Goal: Check status: Check status

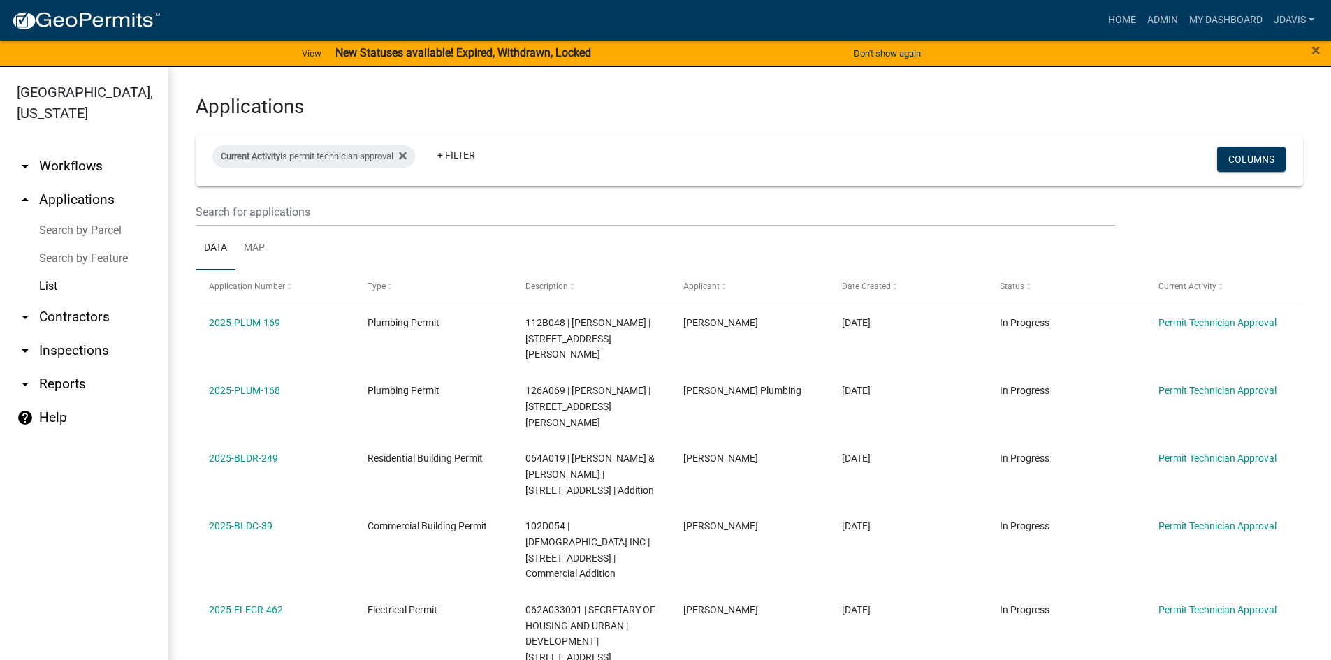
select select "2: 50"
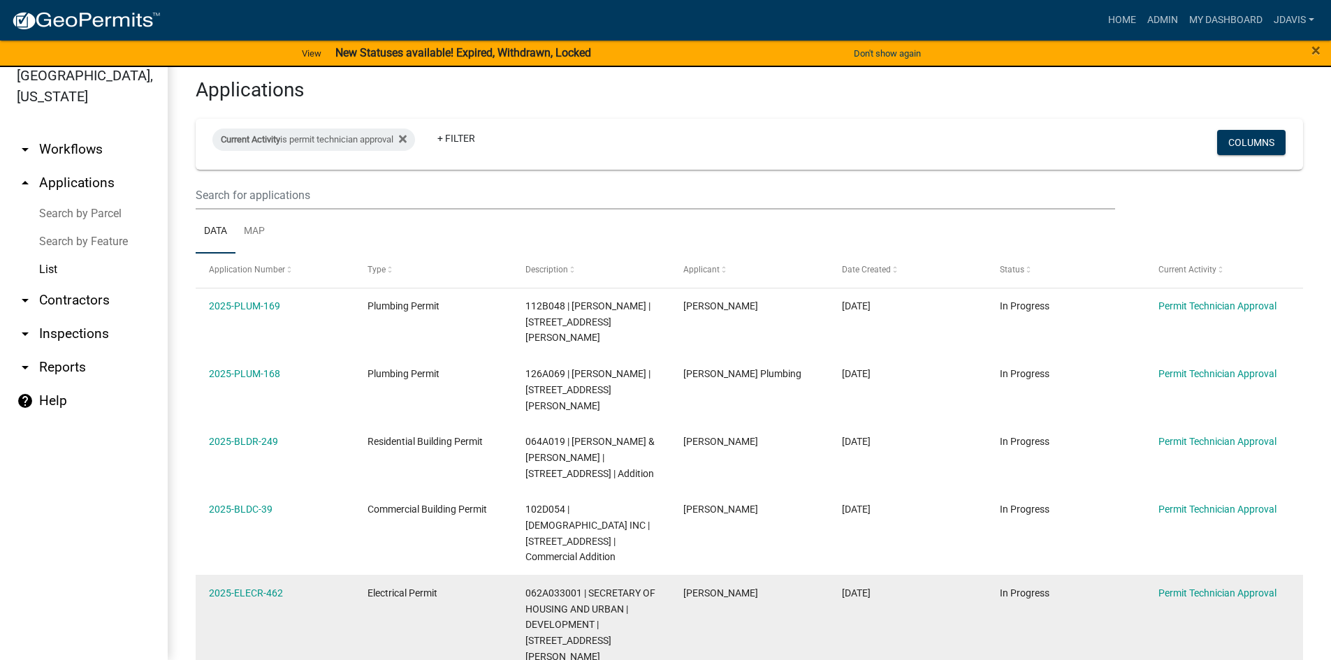
scroll to position [260, 0]
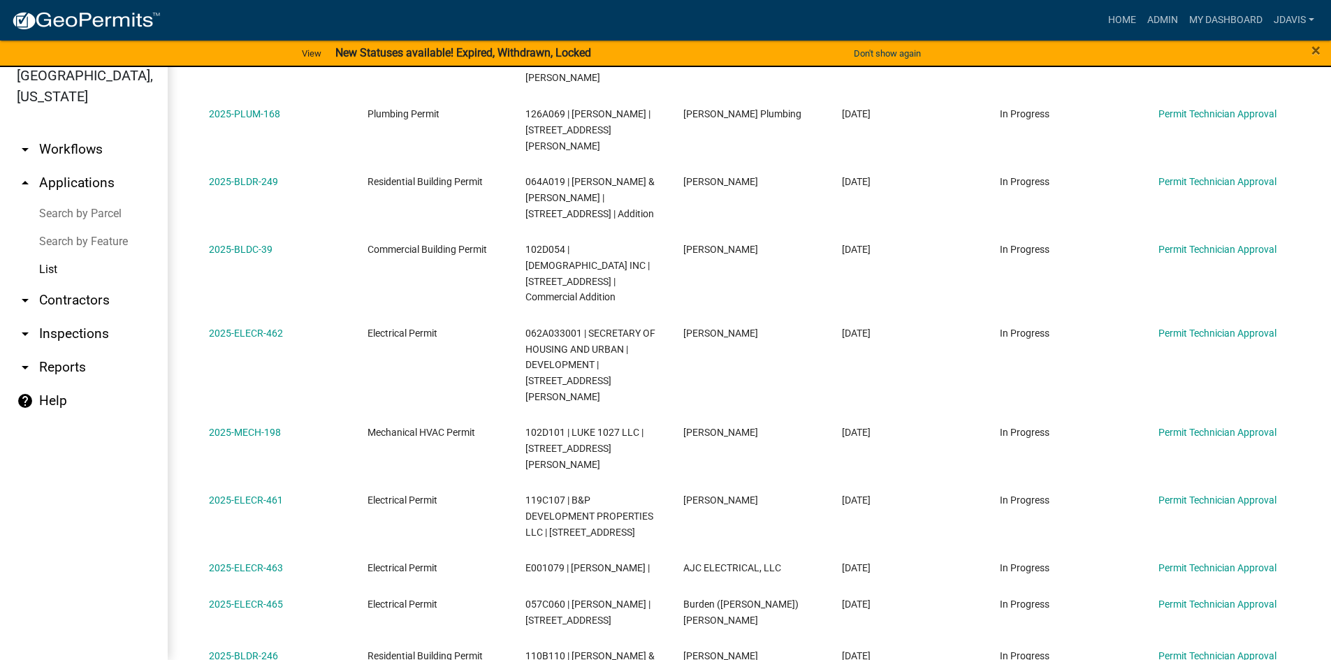
click at [94, 210] on link "Search by Parcel" at bounding box center [84, 214] width 168 height 28
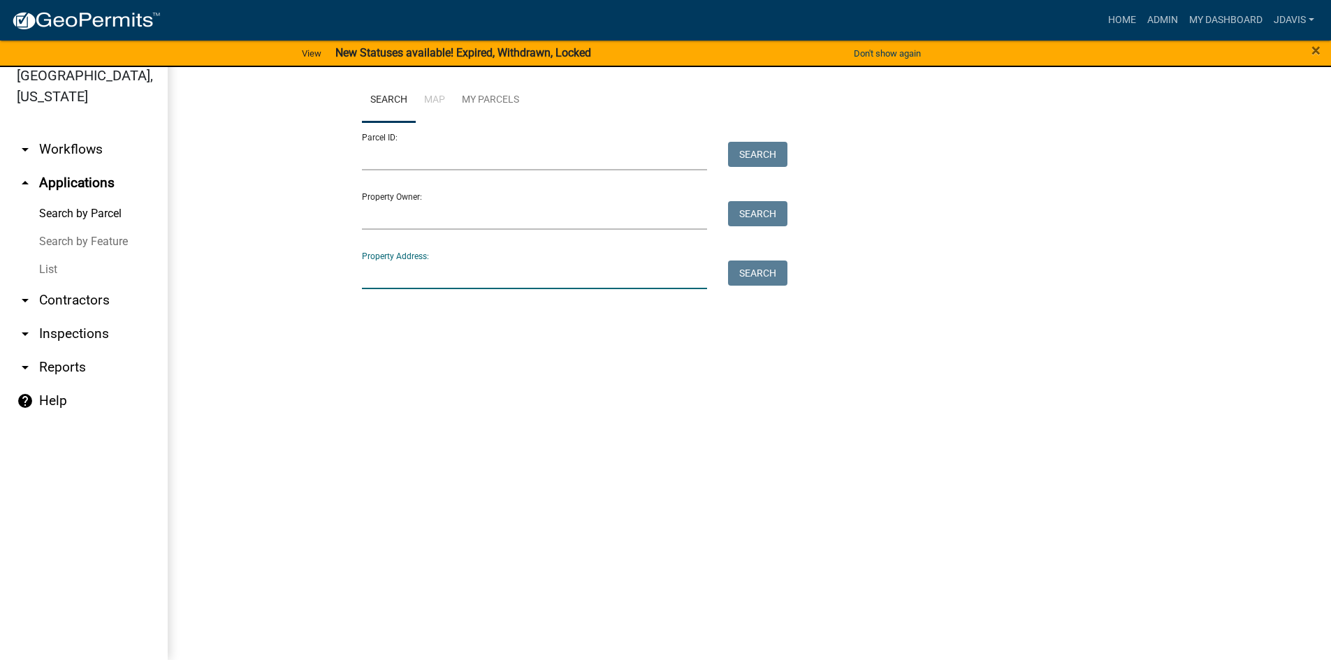
click at [400, 278] on input "Property Address:" at bounding box center [535, 275] width 346 height 29
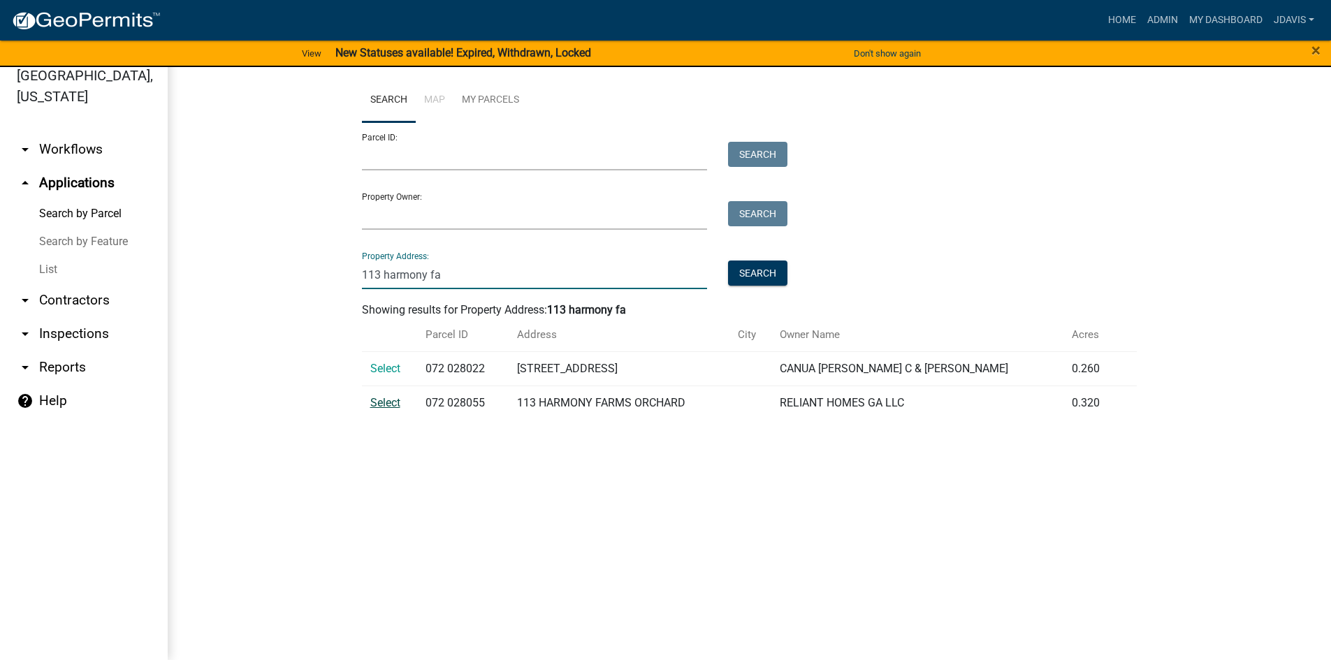
type input "113 harmony fa"
click at [393, 400] on span "Select" at bounding box center [385, 402] width 30 height 13
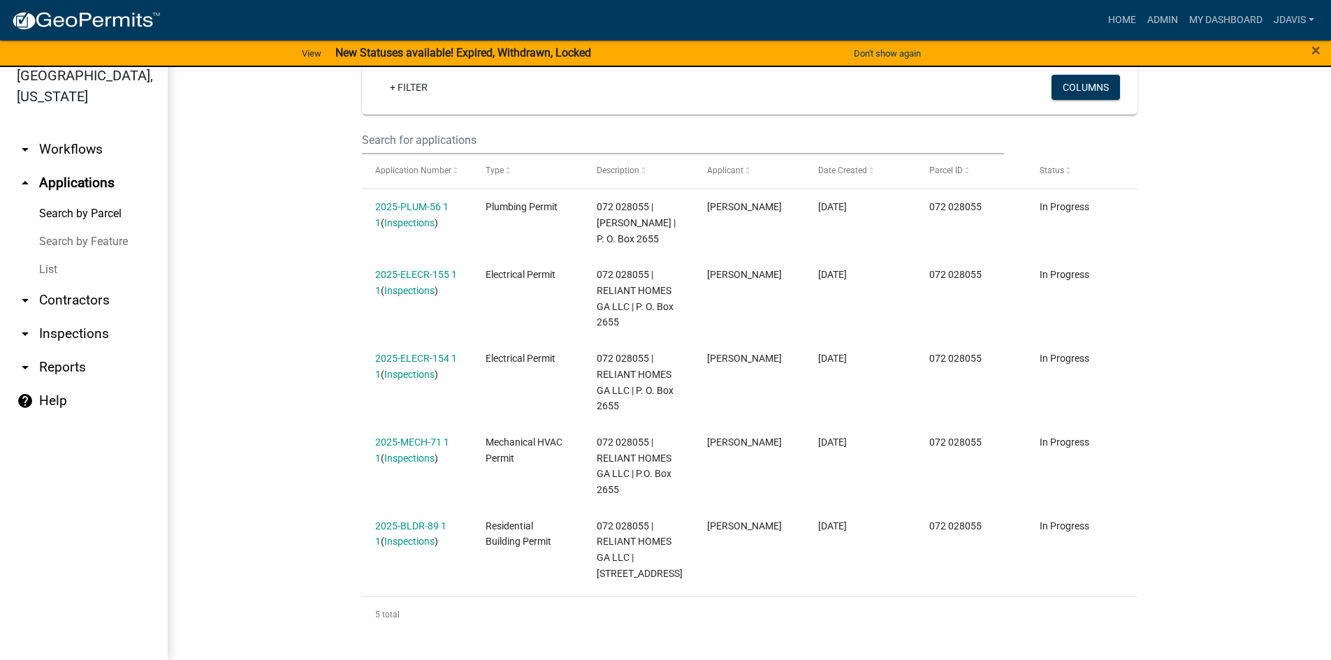
scroll to position [361, 0]
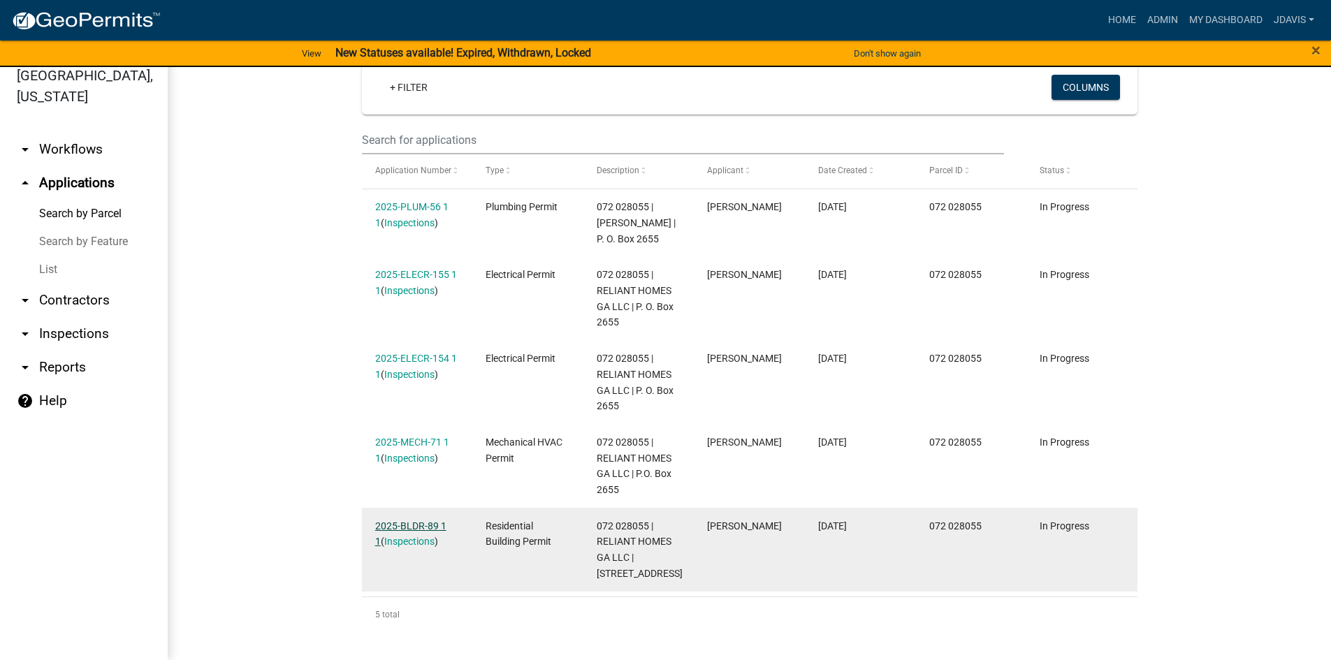
click at [406, 521] on link "2025-BLDR-89 1 1" at bounding box center [410, 534] width 71 height 27
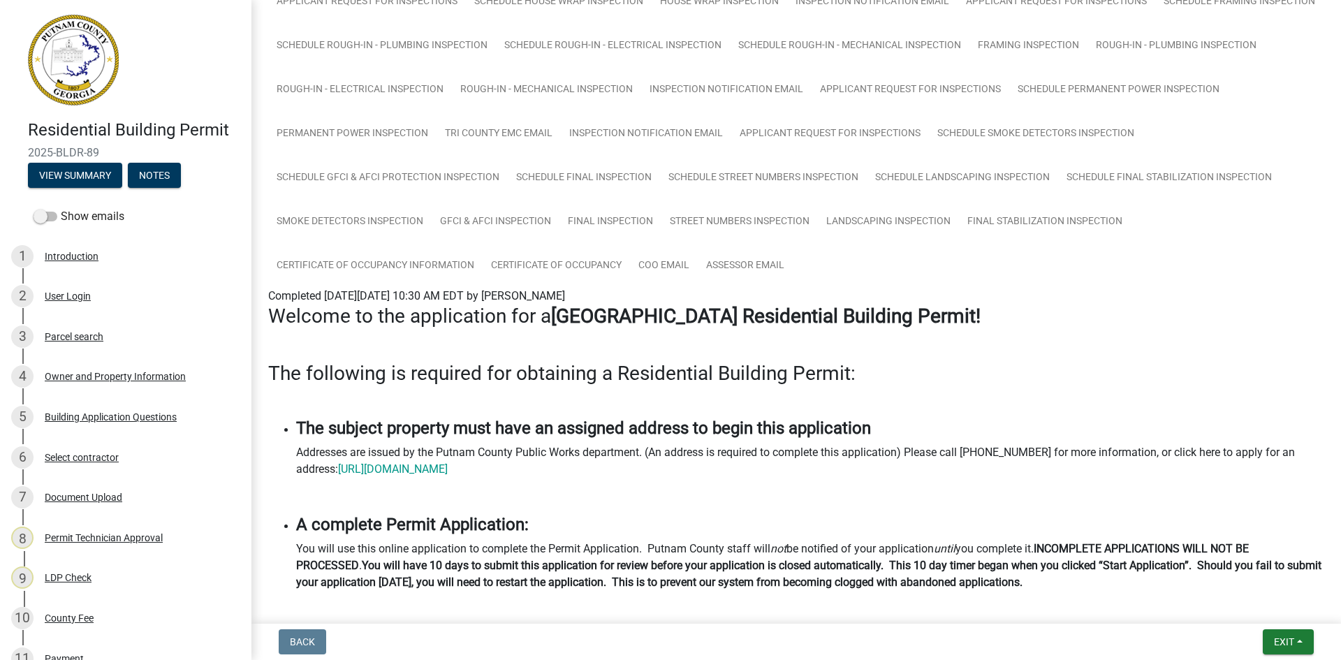
scroll to position [489, 0]
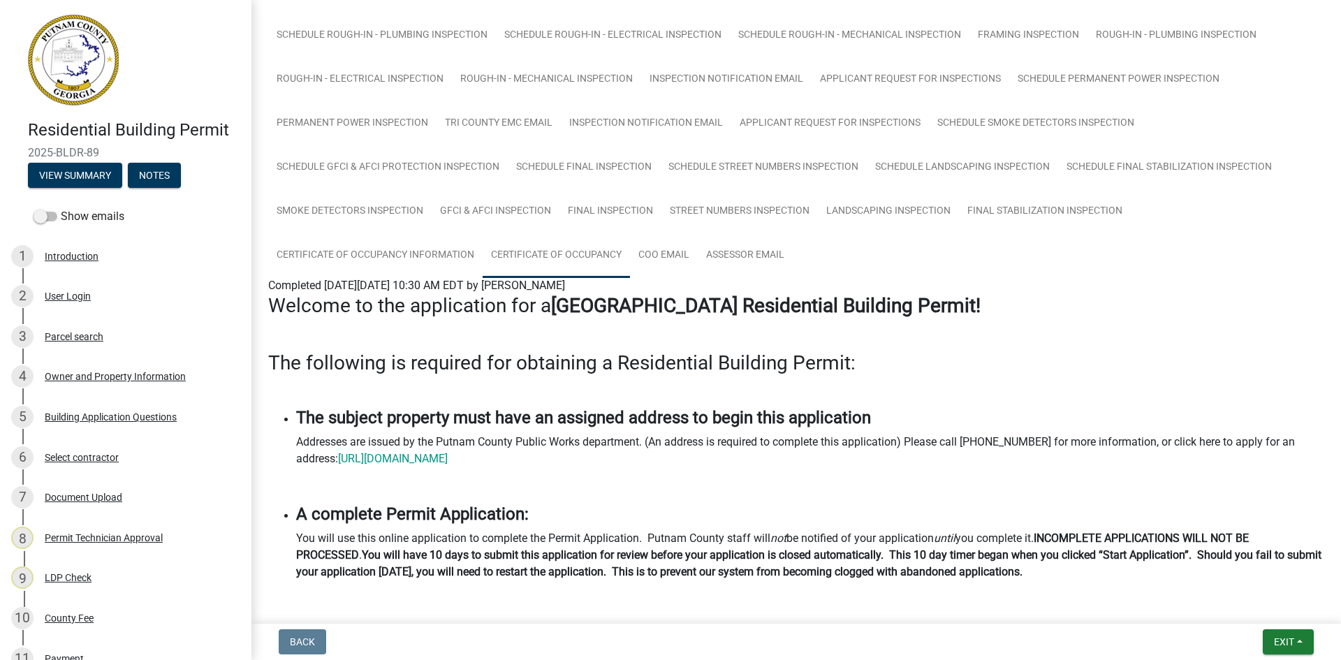
drag, startPoint x: 1028, startPoint y: 251, endPoint x: 1014, endPoint y: 254, distance: 14.3
click at [630, 251] on link "Certificate of Occupancy" at bounding box center [556, 255] width 147 height 45
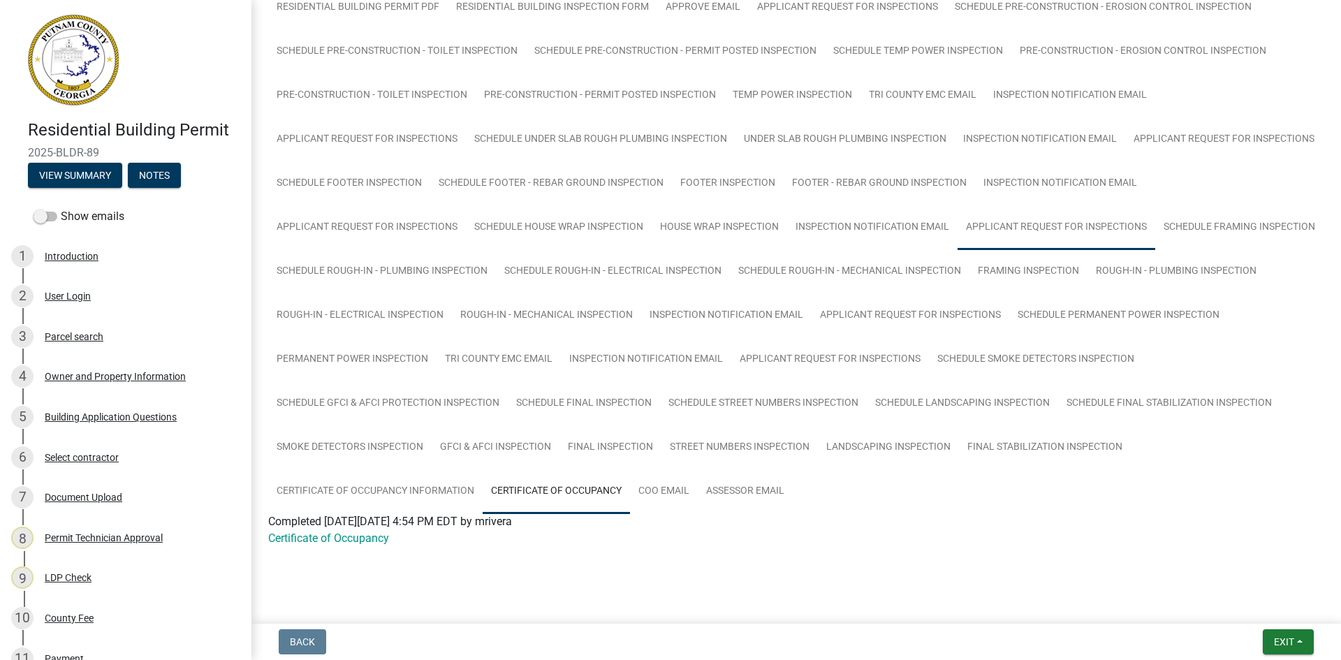
scroll to position [253, 0]
click at [357, 539] on link "Certificate of Occupancy" at bounding box center [328, 538] width 121 height 13
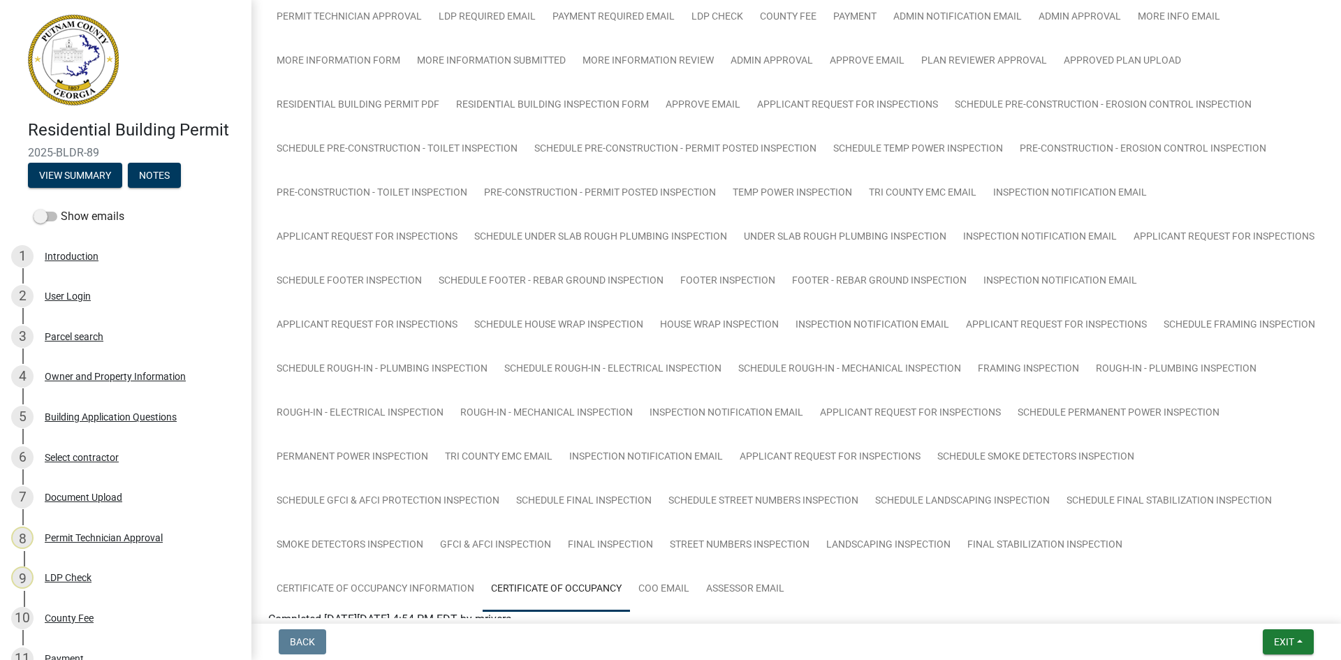
scroll to position [0, 0]
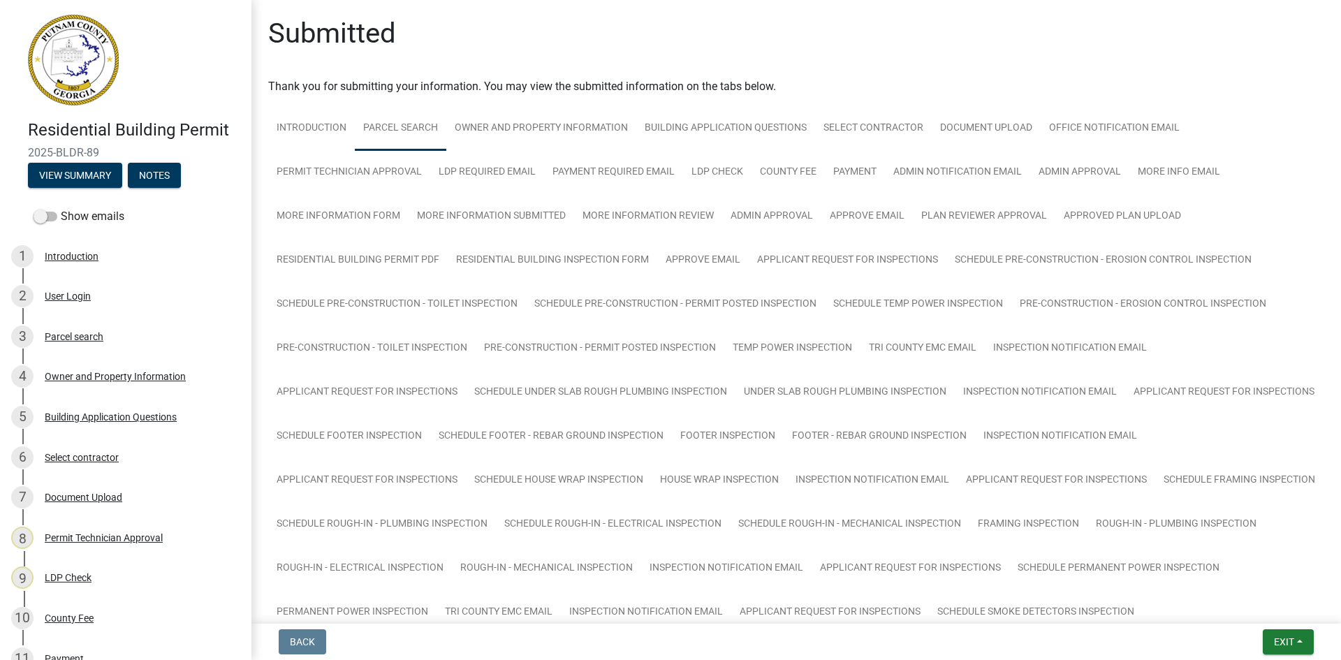
click at [395, 132] on link "Parcel search" at bounding box center [401, 128] width 92 height 45
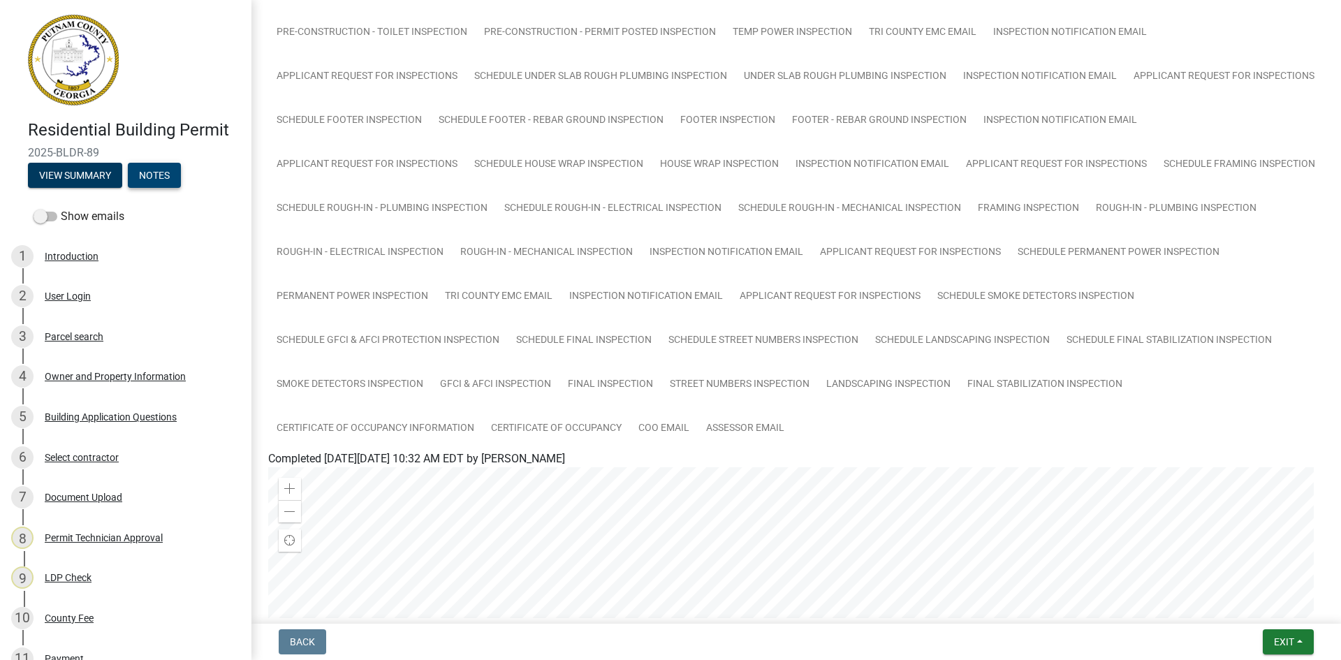
click at [159, 177] on button "Notes" at bounding box center [154, 175] width 53 height 25
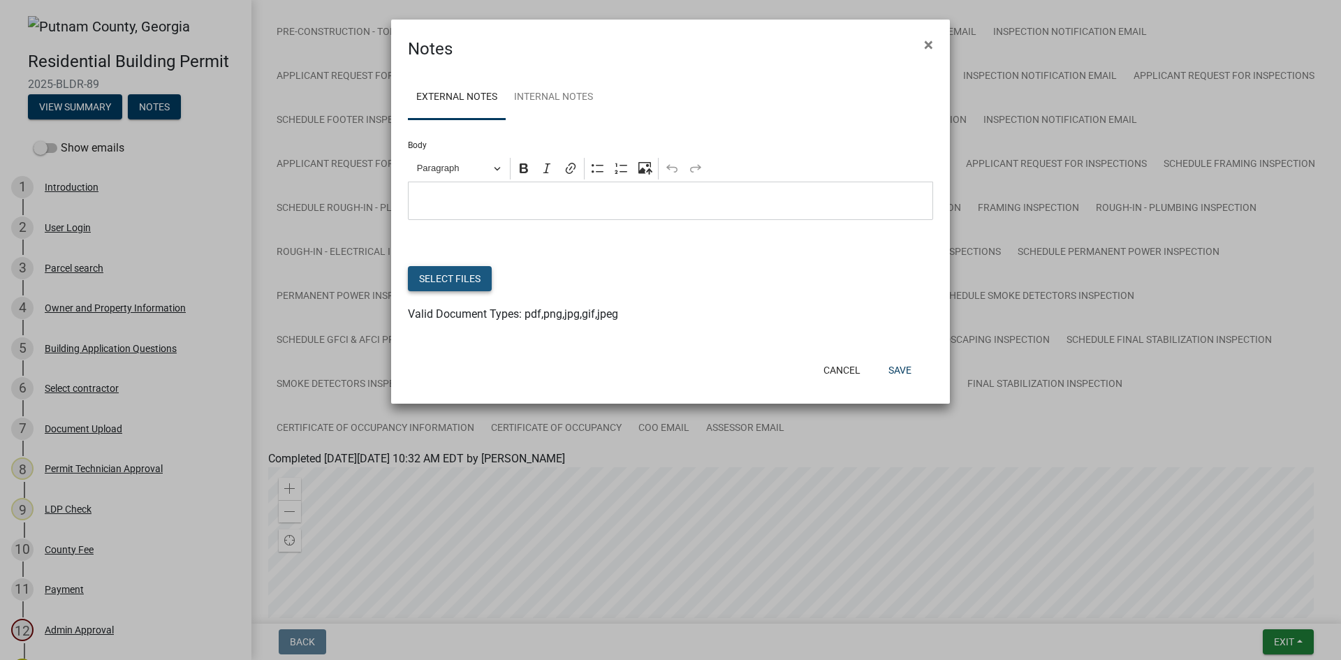
click at [472, 277] on button "Select files" at bounding box center [450, 278] width 84 height 25
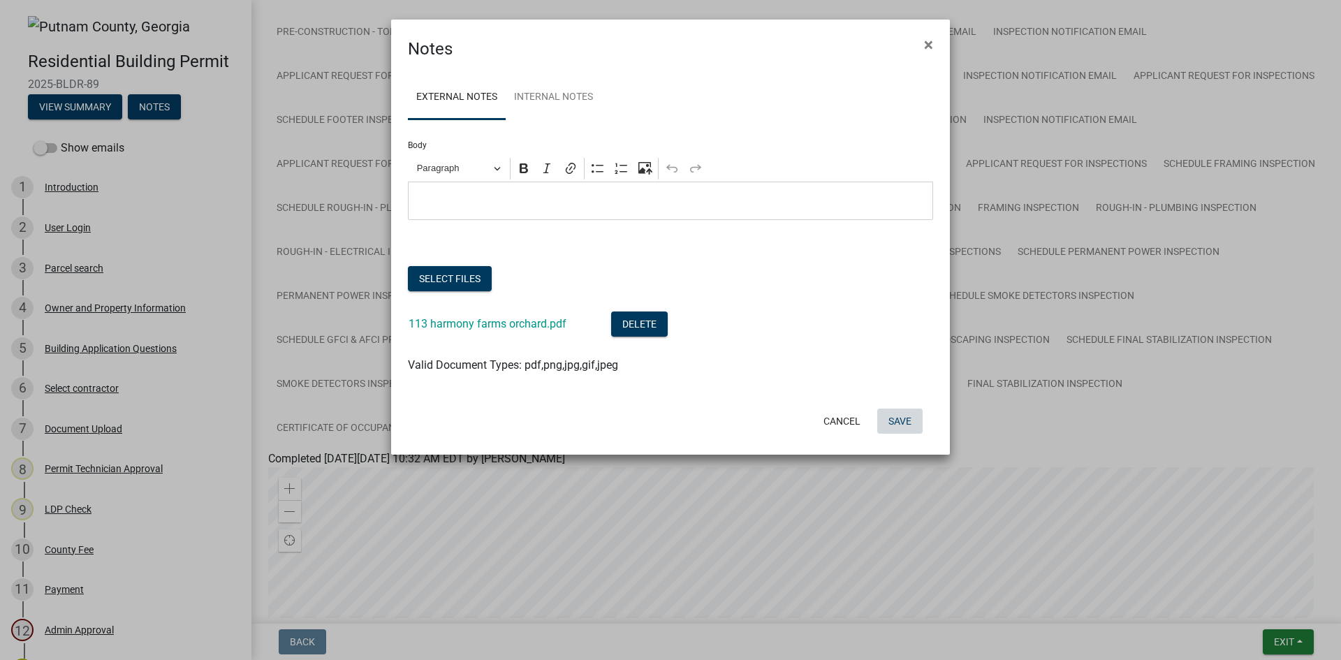
click at [896, 423] on button "Save" at bounding box center [900, 421] width 45 height 25
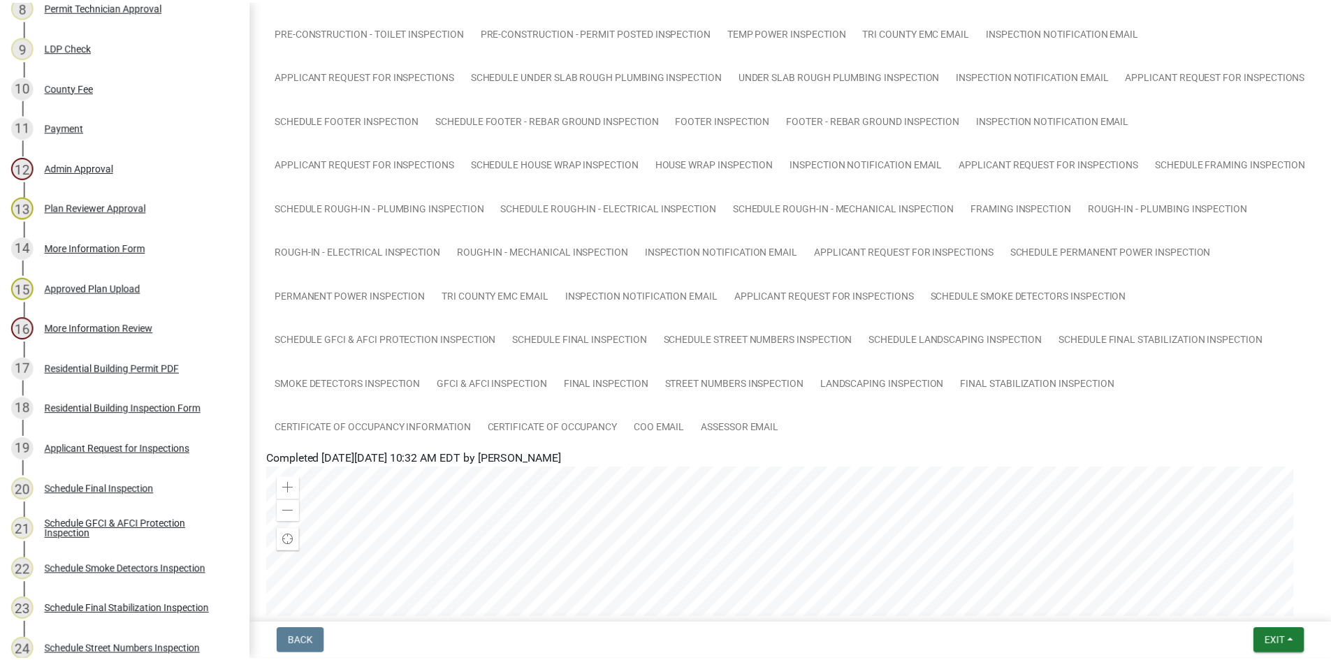
scroll to position [140, 0]
